Goal: Check status: Check status

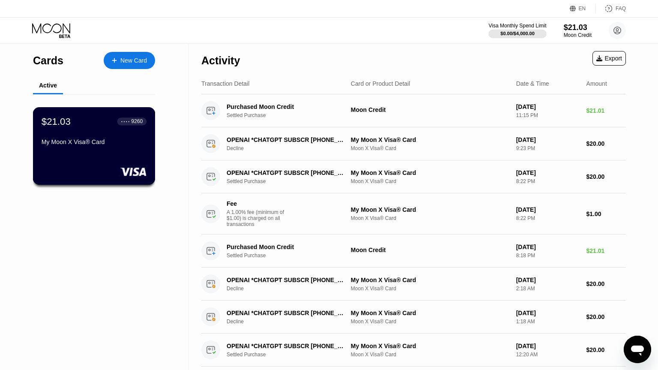
click at [115, 143] on div "My Moon X Visa® Card" at bounding box center [94, 141] width 105 height 7
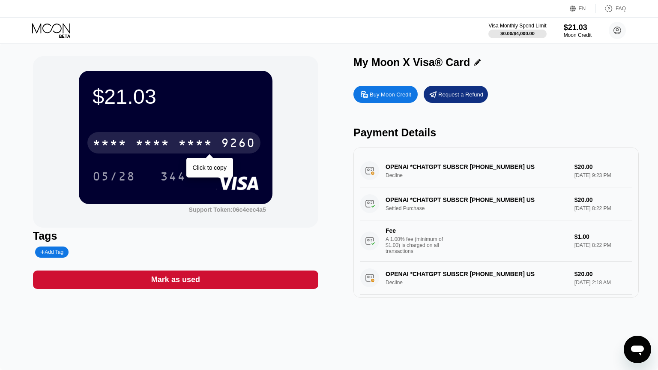
click at [192, 146] on div "* * * *" at bounding box center [195, 144] width 34 height 14
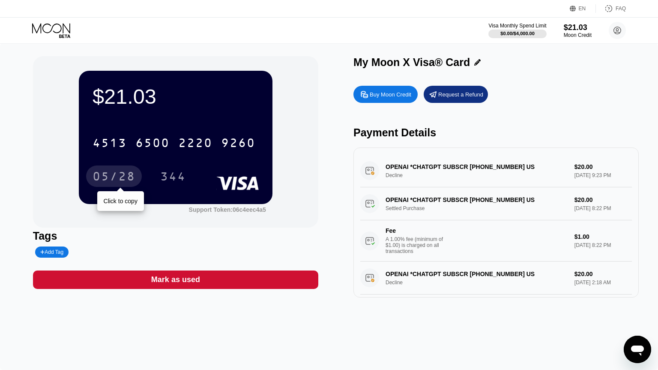
click at [123, 178] on div "05/28" at bounding box center [114, 178] width 43 height 14
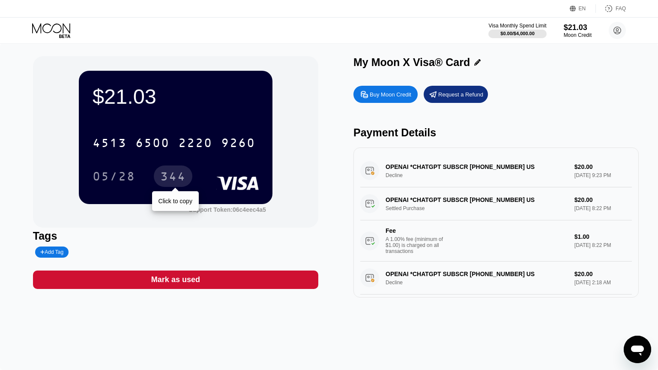
click at [177, 170] on div "344" at bounding box center [173, 175] width 39 height 21
